Goal: Task Accomplishment & Management: Manage account settings

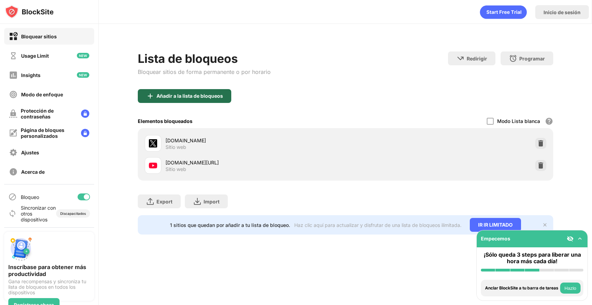
click at [170, 89] on div "Añadir a la lista de bloqueos" at bounding box center [184, 96] width 93 height 14
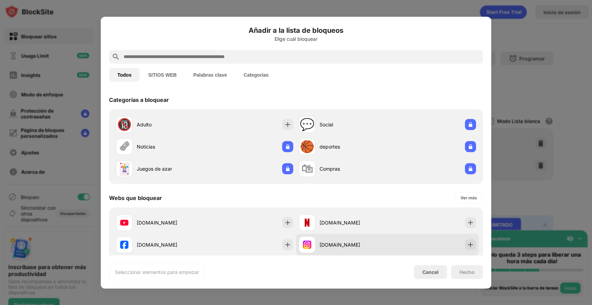
click at [453, 244] on div "[DOMAIN_NAME]" at bounding box center [387, 245] width 183 height 22
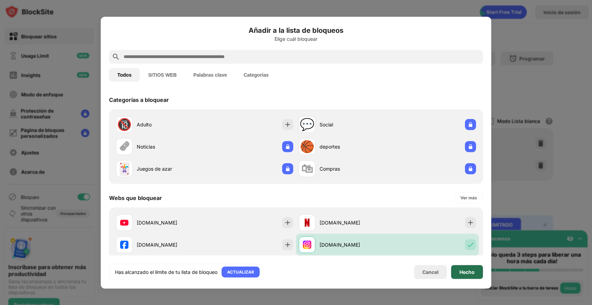
click at [468, 270] on div "Hecho" at bounding box center [466, 272] width 15 height 6
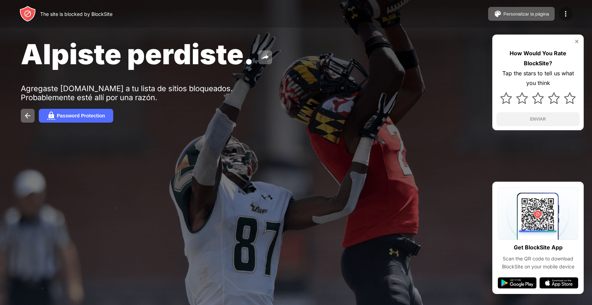
click at [572, 13] on div at bounding box center [565, 14] width 14 height 14
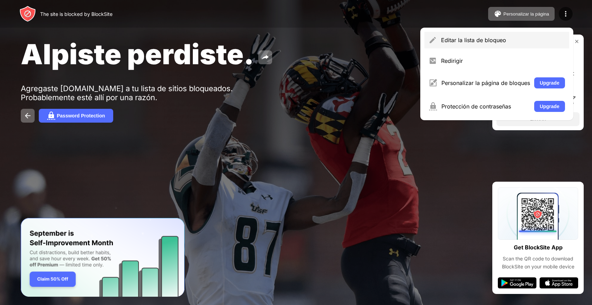
click at [512, 35] on div "Editar la lista de bloqueo" at bounding box center [496, 40] width 145 height 17
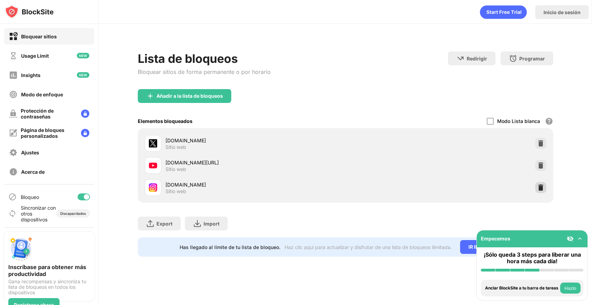
click at [538, 185] on img at bounding box center [540, 187] width 7 height 7
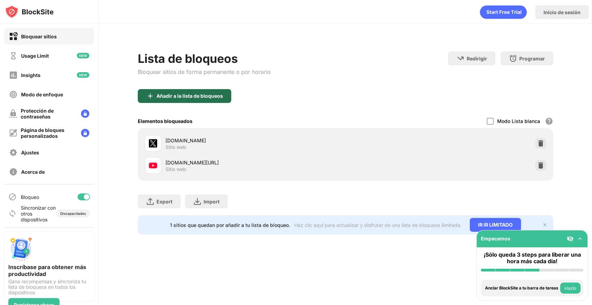
click at [213, 99] on div "Añadir a la lista de bloqueos" at bounding box center [184, 96] width 93 height 14
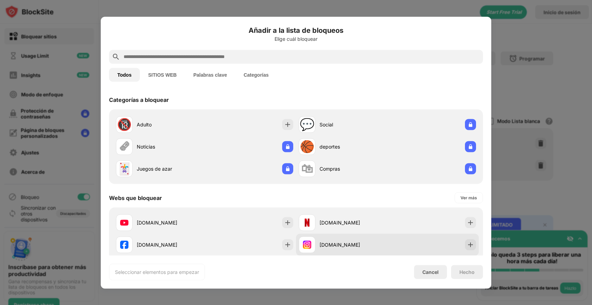
click at [425, 243] on div "[DOMAIN_NAME]" at bounding box center [387, 245] width 183 height 22
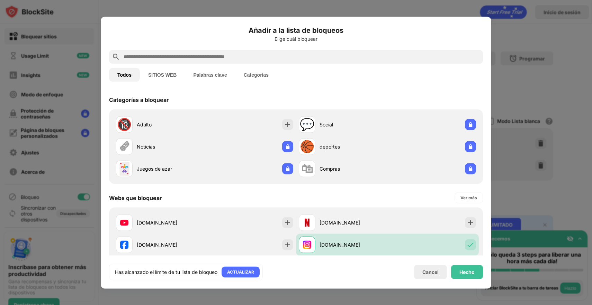
click at [465, 270] on div "Hecho" at bounding box center [466, 272] width 15 height 6
